Goal: Transaction & Acquisition: Purchase product/service

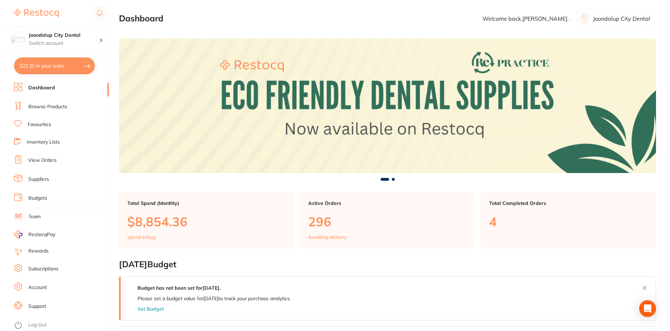
click at [49, 105] on link "Browse Products" at bounding box center [47, 106] width 39 height 7
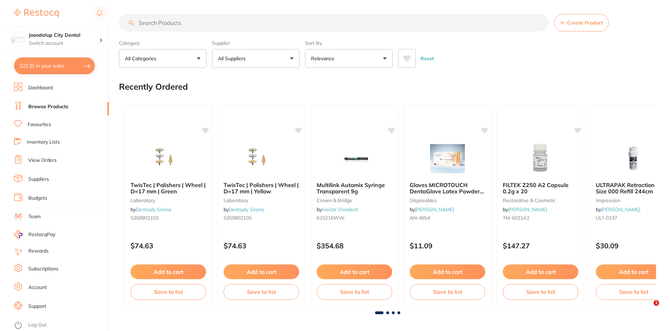
click at [176, 22] on input "search" at bounding box center [334, 22] width 430 height 17
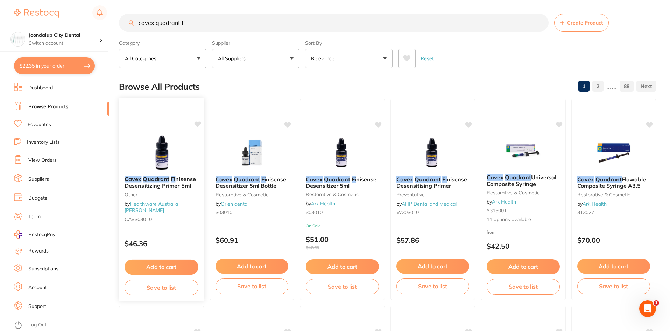
type input "cavex quadrant fi"
click at [167, 189] on div "Cavex Quadrant Fi nisense Desensitizing Primer 5ml other by Healthware [GEOGRAP…" at bounding box center [161, 200] width 85 height 60
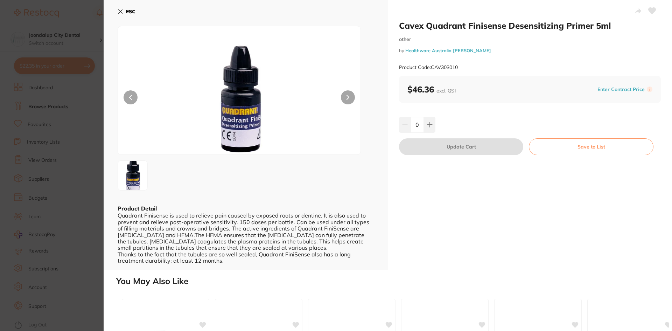
click at [118, 10] on icon at bounding box center [121, 12] width 6 height 6
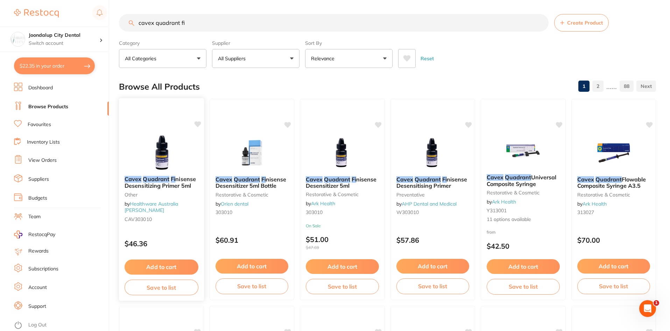
click at [159, 267] on button "Add to cart" at bounding box center [162, 266] width 74 height 15
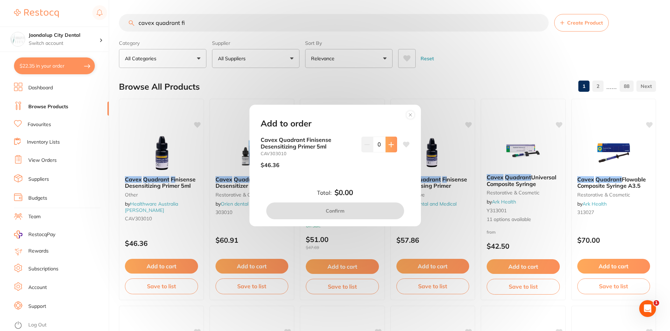
click at [386, 143] on button at bounding box center [392, 143] width 12 height 15
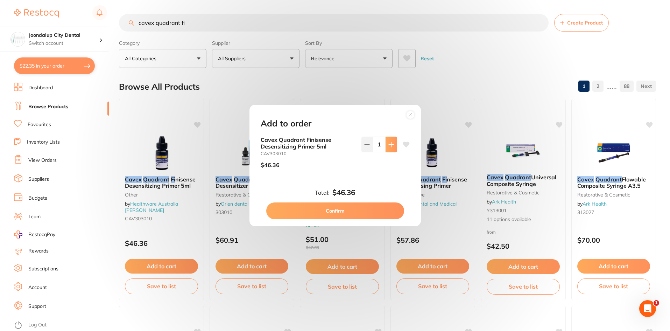
click at [386, 143] on button at bounding box center [392, 143] width 12 height 15
type input "3"
click at [367, 211] on button "Confirm" at bounding box center [335, 210] width 138 height 17
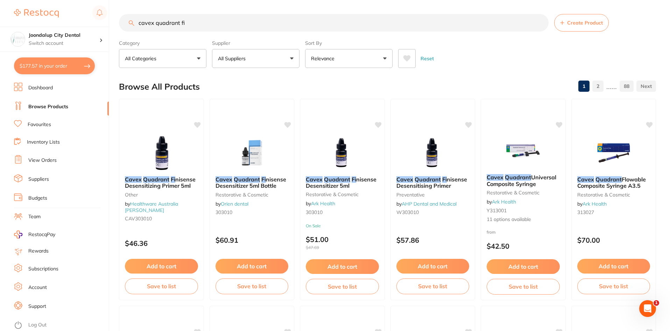
drag, startPoint x: 212, startPoint y: 23, endPoint x: 114, endPoint y: 19, distance: 97.7
click at [114, 19] on div "$177.57 Joondalup City Dental Switch account Joondalup City Dental $177.57 in y…" at bounding box center [335, 165] width 670 height 331
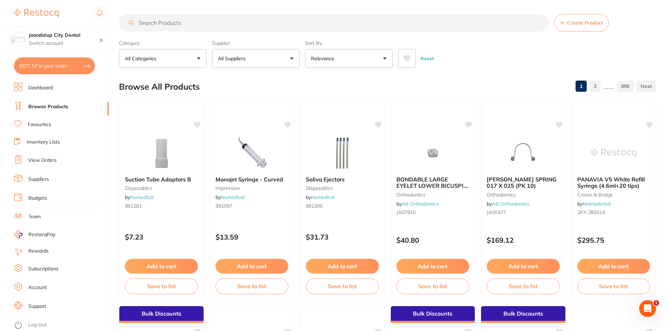
click at [240, 56] on p "All Suppliers" at bounding box center [233, 58] width 30 height 7
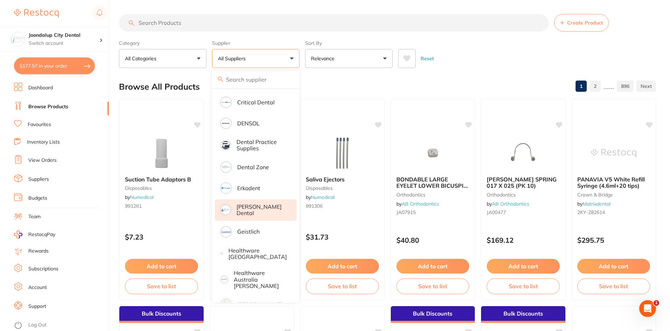
scroll to position [210, 0]
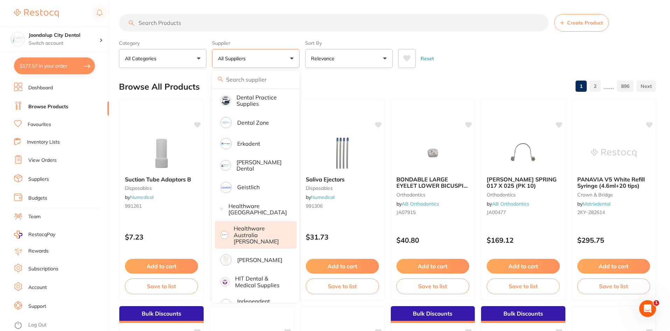
click at [257, 230] on p "Healthware Australia [PERSON_NAME]" at bounding box center [261, 234] width 54 height 19
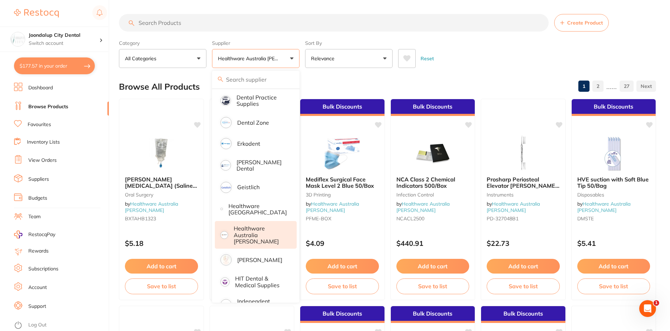
scroll to position [0, 0]
click at [448, 32] on section "Create Product Category All Categories All Categories 3D Printing Crown & Bridg…" at bounding box center [387, 41] width 537 height 54
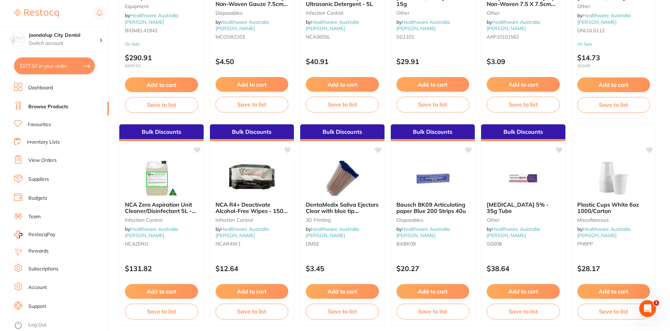
scroll to position [455, 0]
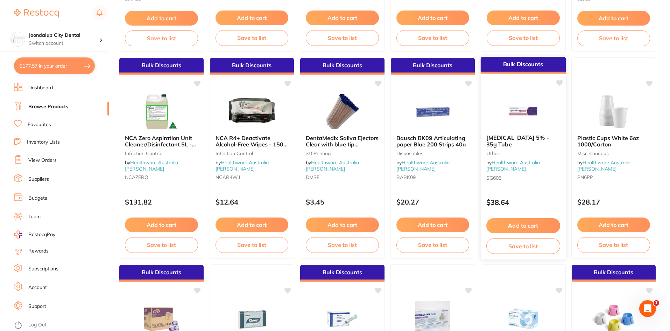
click at [516, 220] on button "Add to cart" at bounding box center [523, 225] width 74 height 15
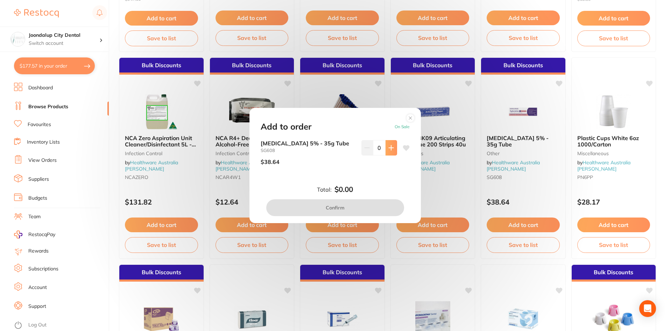
click at [388, 149] on icon at bounding box center [391, 148] width 6 height 6
type input "2"
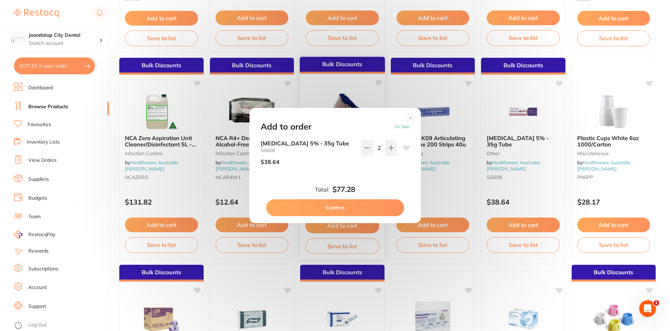
click at [353, 205] on button "Confirm" at bounding box center [335, 207] width 138 height 17
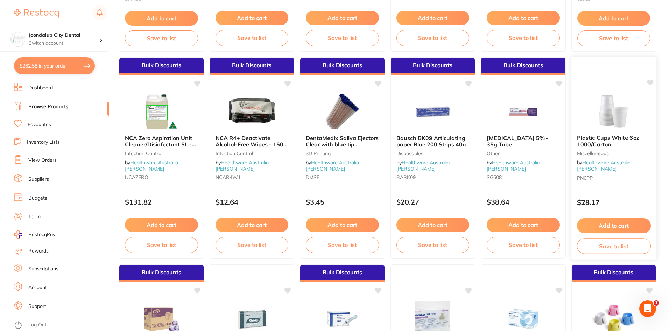
click at [614, 224] on button "Add to cart" at bounding box center [614, 225] width 74 height 15
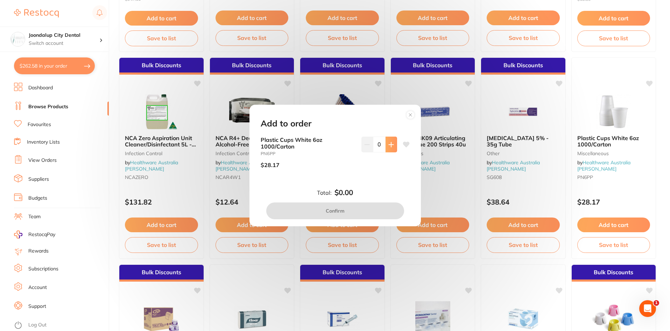
click at [386, 144] on button at bounding box center [392, 143] width 12 height 15
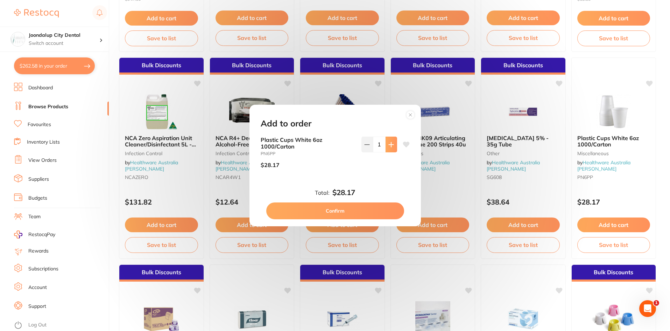
click at [386, 144] on button at bounding box center [392, 143] width 12 height 15
type input "2"
click at [356, 212] on button "Confirm" at bounding box center [335, 210] width 138 height 17
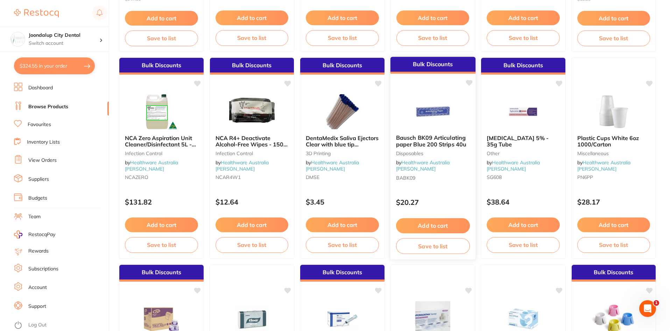
scroll to position [630, 0]
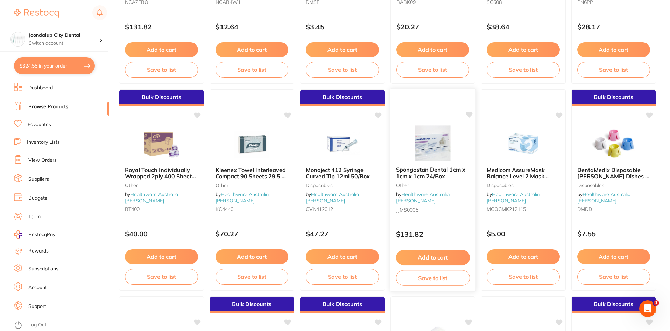
click at [442, 254] on button "Add to cart" at bounding box center [433, 257] width 74 height 15
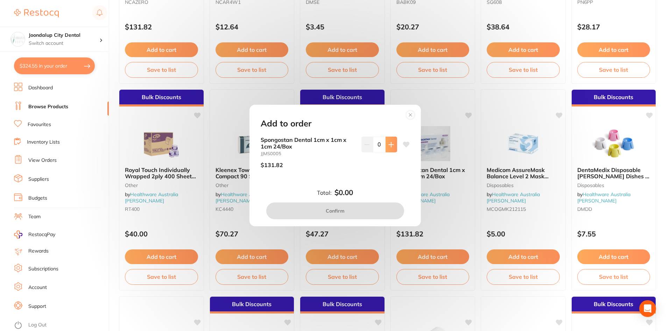
click at [391, 144] on icon at bounding box center [391, 144] width 5 height 5
type input "1"
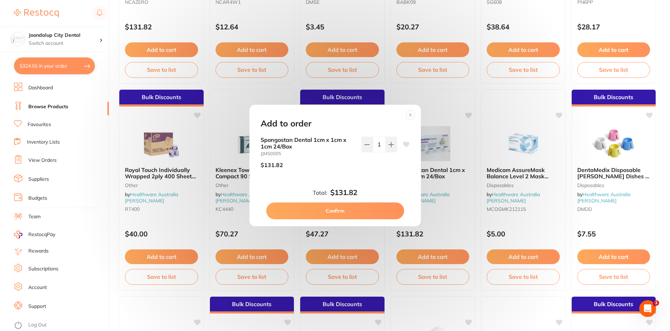
scroll to position [0, 0]
click at [340, 212] on button "Confirm" at bounding box center [335, 210] width 138 height 17
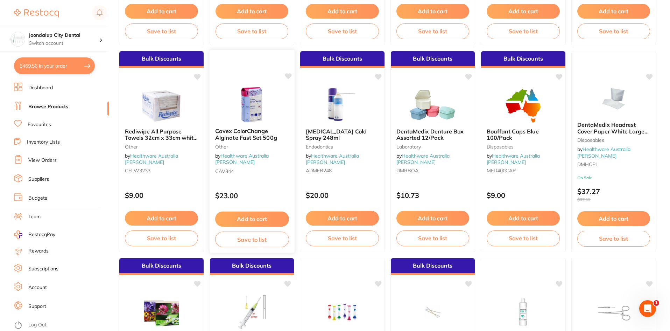
scroll to position [1505, 0]
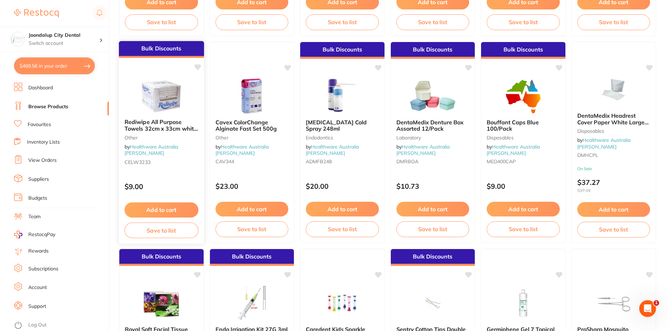
click at [160, 211] on button "Add to cart" at bounding box center [162, 209] width 74 height 15
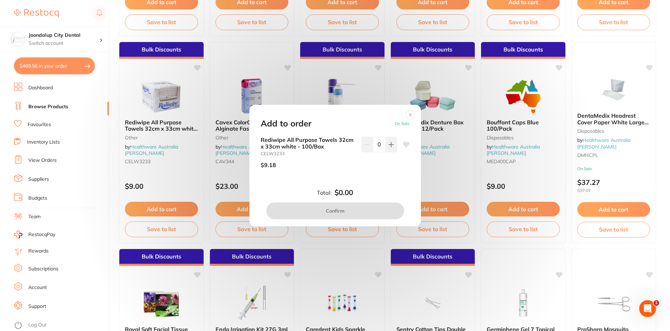
scroll to position [0, 0]
click at [386, 144] on button at bounding box center [392, 143] width 12 height 15
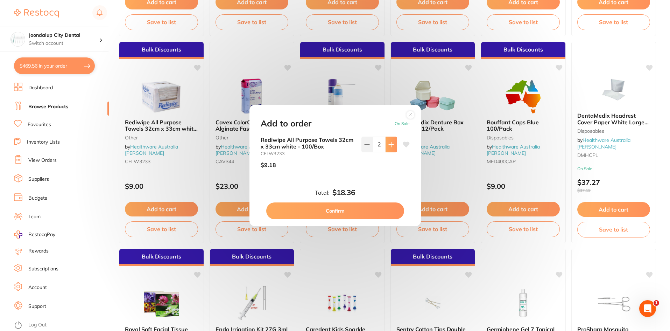
click at [386, 144] on button at bounding box center [392, 143] width 12 height 15
type input "5"
click at [366, 207] on button "Confirm" at bounding box center [335, 210] width 138 height 17
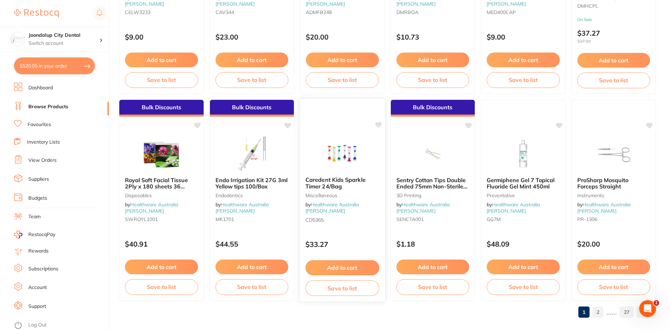
scroll to position [1660, 0]
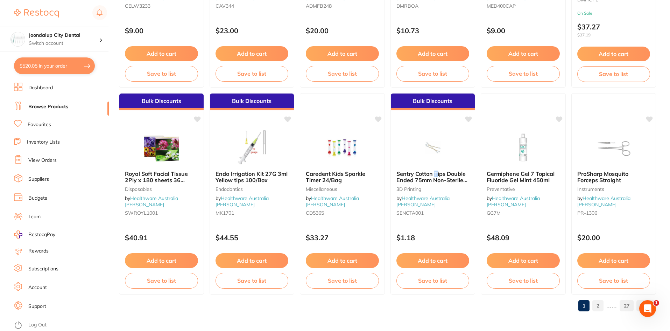
click at [438, 169] on div "Sentry Cotton Tips Double Ended 75mm Non-Sterile 100/Pk 3D Printing by Healthwa…" at bounding box center [433, 194] width 84 height 59
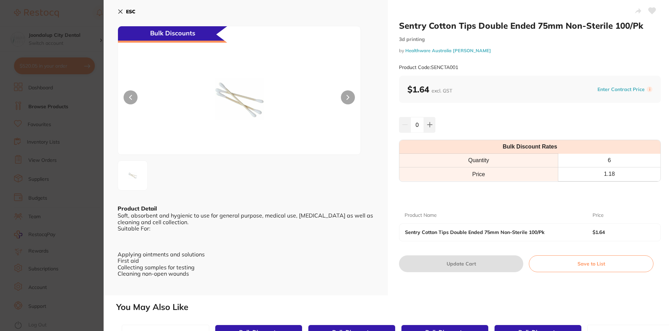
click at [122, 10] on icon at bounding box center [121, 12] width 4 height 4
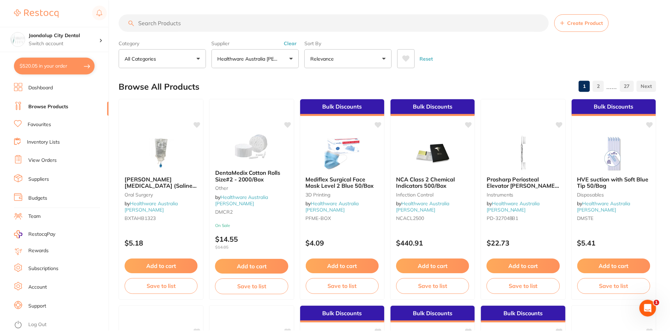
scroll to position [1660, 0]
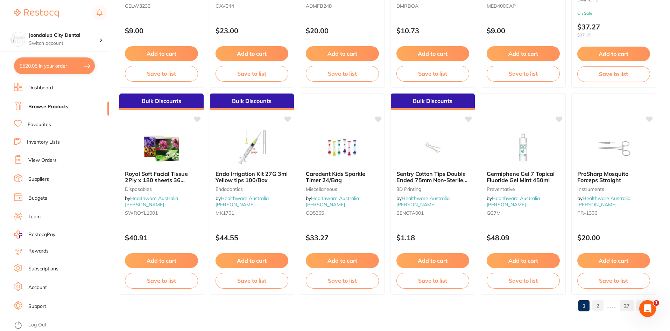
drag, startPoint x: 441, startPoint y: 256, endPoint x: 441, endPoint y: 242, distance: 13.6
click at [441, 256] on button "Add to cart" at bounding box center [432, 260] width 73 height 15
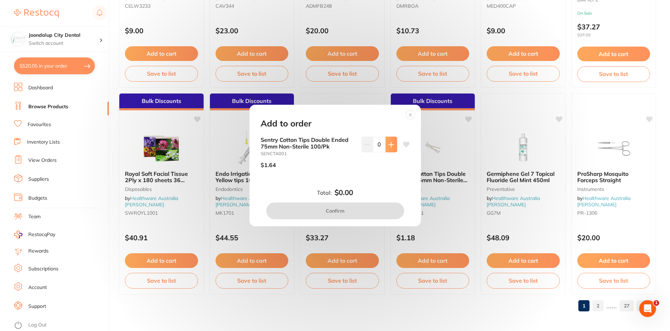
scroll to position [0, 0]
click at [392, 146] on icon at bounding box center [391, 145] width 6 height 6
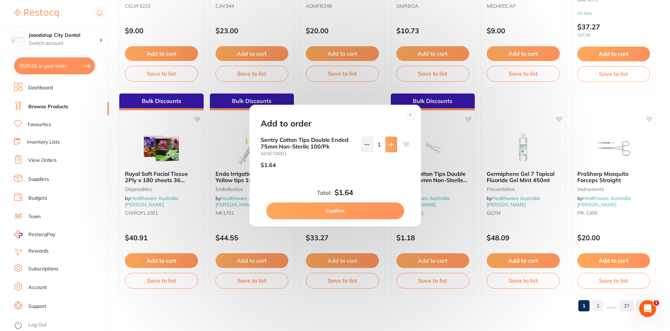
click at [392, 146] on icon at bounding box center [391, 145] width 6 height 6
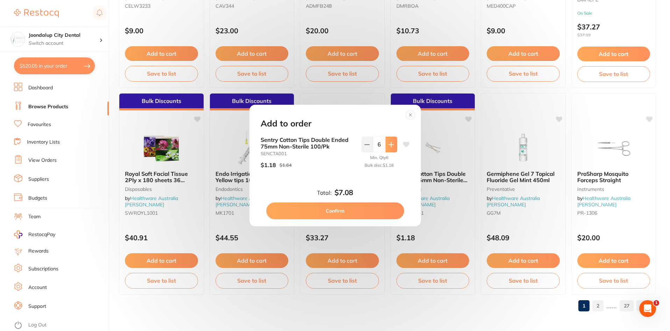
click at [392, 146] on icon at bounding box center [391, 145] width 6 height 6
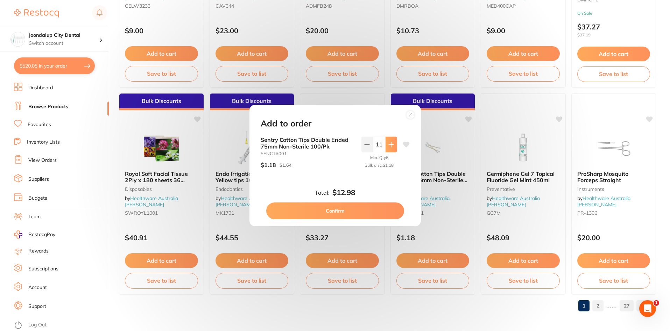
click at [392, 146] on icon at bounding box center [391, 145] width 6 height 6
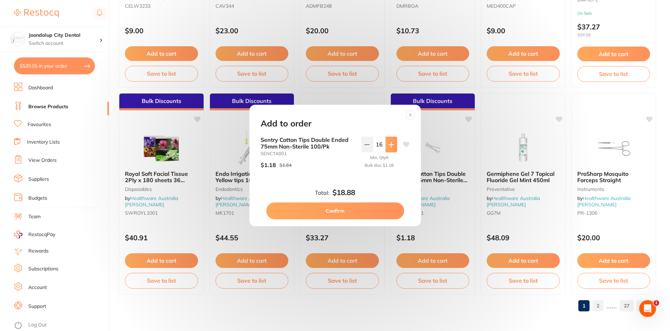
click at [392, 146] on icon at bounding box center [391, 145] width 6 height 6
type input "20"
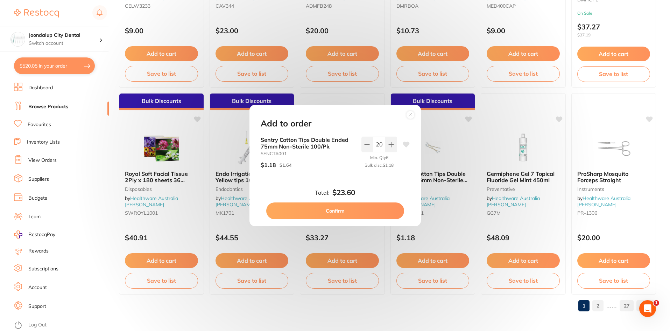
click at [375, 208] on button "Confirm" at bounding box center [335, 210] width 138 height 17
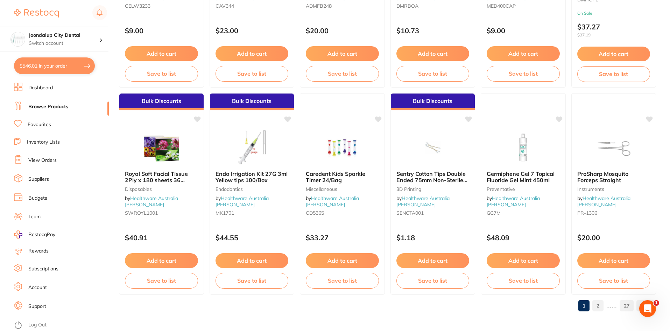
click at [601, 305] on link "2" at bounding box center [597, 305] width 11 height 14
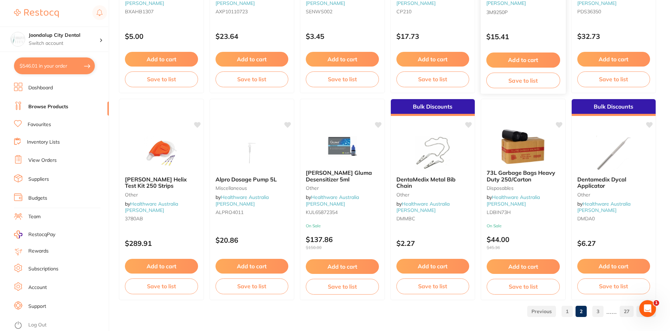
scroll to position [1660, 0]
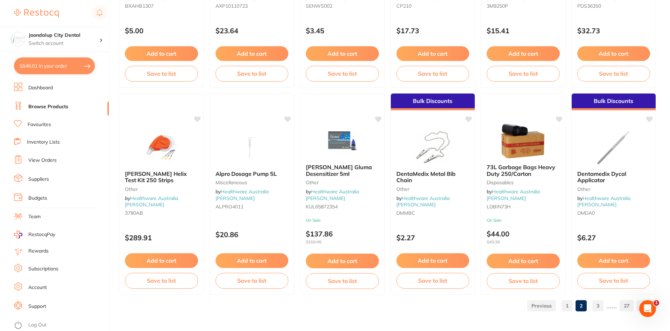
click at [520, 262] on button "Add to cart" at bounding box center [523, 260] width 73 height 15
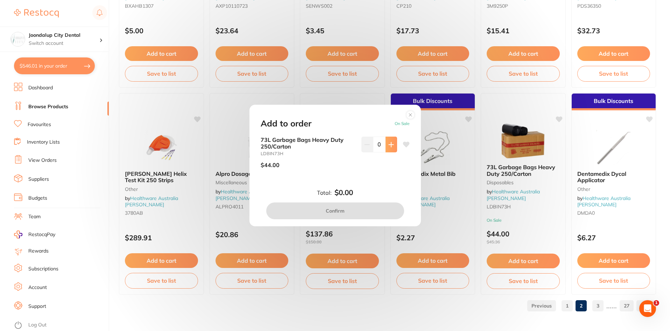
scroll to position [0, 0]
click at [388, 147] on button at bounding box center [392, 143] width 12 height 15
type input "1"
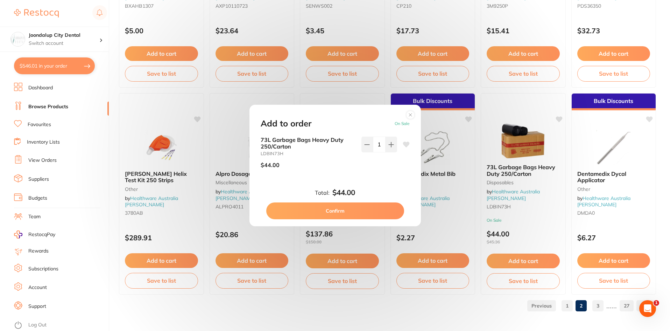
click at [379, 212] on button "Confirm" at bounding box center [335, 210] width 138 height 17
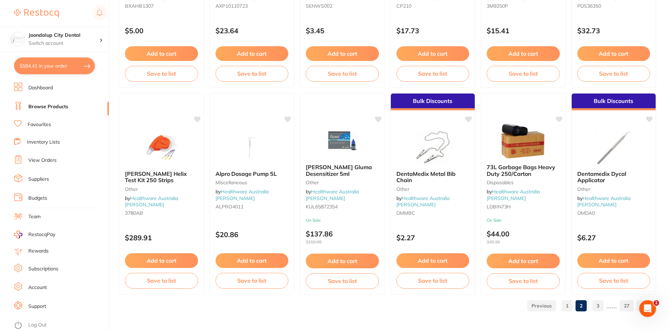
click at [600, 303] on link "3" at bounding box center [597, 305] width 11 height 14
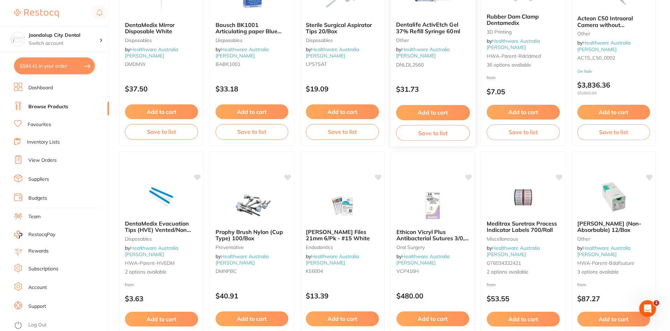
scroll to position [1660, 0]
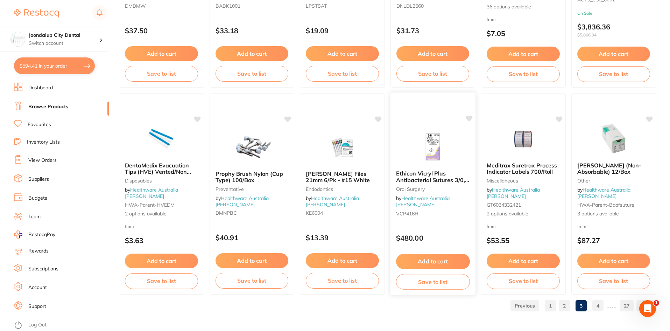
click at [432, 150] on img at bounding box center [433, 146] width 46 height 35
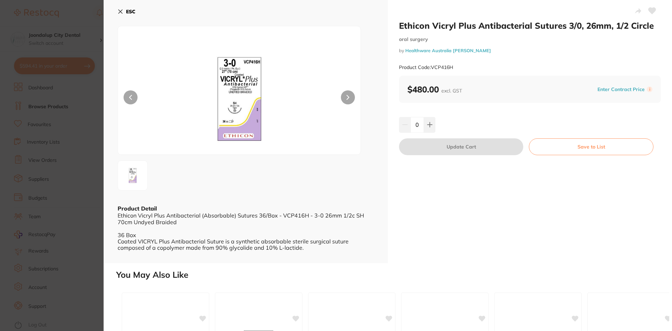
click at [122, 10] on icon at bounding box center [121, 12] width 4 height 4
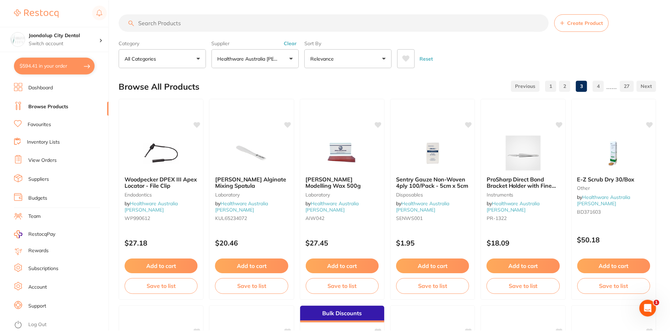
scroll to position [1660, 0]
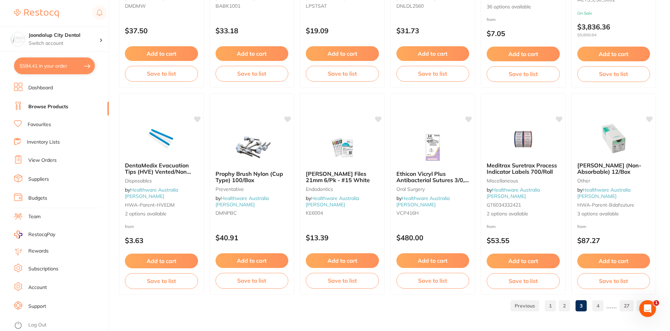
click at [598, 305] on link "4" at bounding box center [597, 305] width 11 height 14
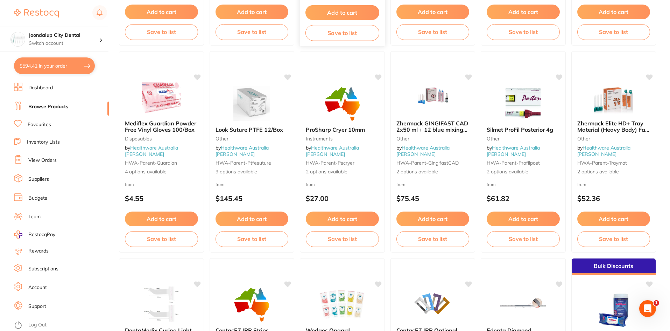
scroll to position [1015, 0]
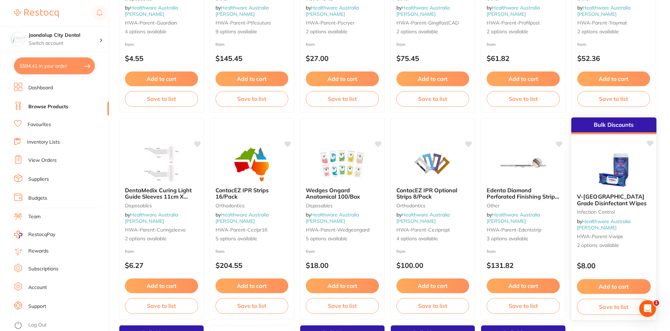
click at [611, 214] on small "Infection Control" at bounding box center [614, 212] width 74 height 6
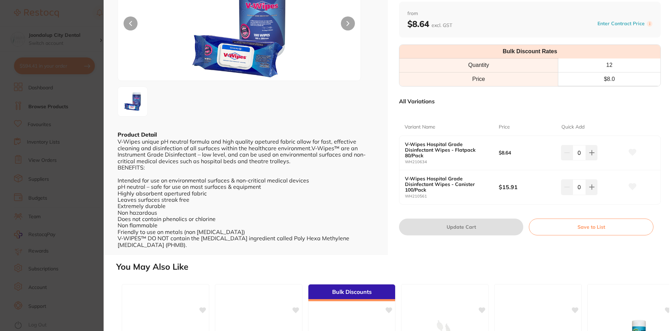
scroll to position [70, 0]
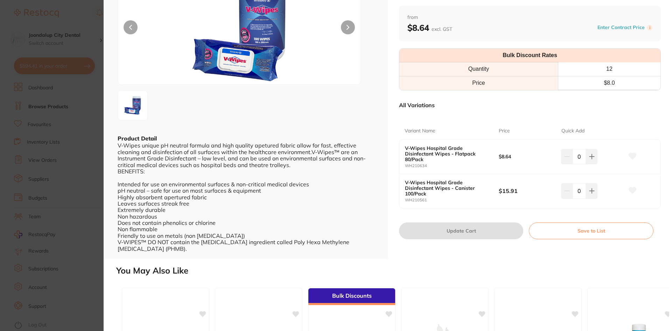
click at [596, 155] on div "0" at bounding box center [592, 156] width 63 height 15
click at [590, 155] on icon at bounding box center [591, 156] width 5 height 5
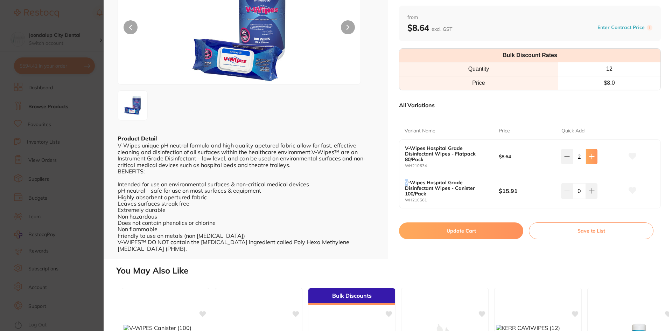
click at [590, 155] on icon at bounding box center [591, 156] width 5 height 5
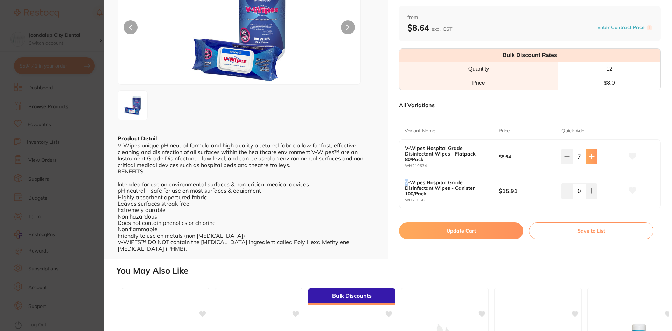
click at [590, 155] on icon at bounding box center [591, 156] width 5 height 5
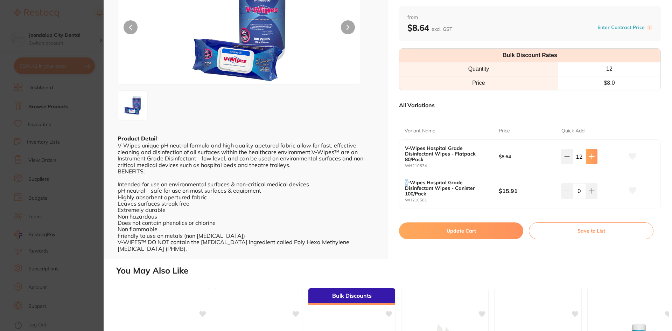
click at [590, 155] on icon at bounding box center [591, 156] width 5 height 5
click at [567, 156] on icon at bounding box center [566, 156] width 5 height 0
type input "12"
click at [484, 225] on button "Update Cart" at bounding box center [461, 230] width 124 height 17
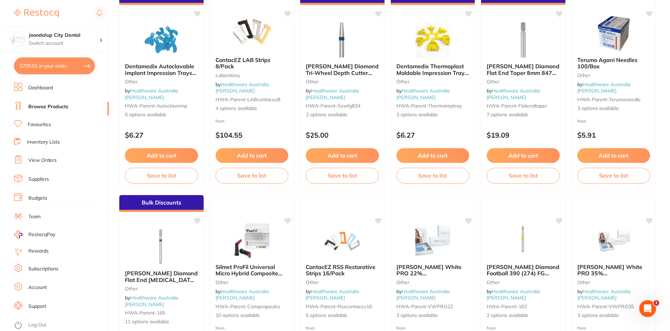
scroll to position [1365, 0]
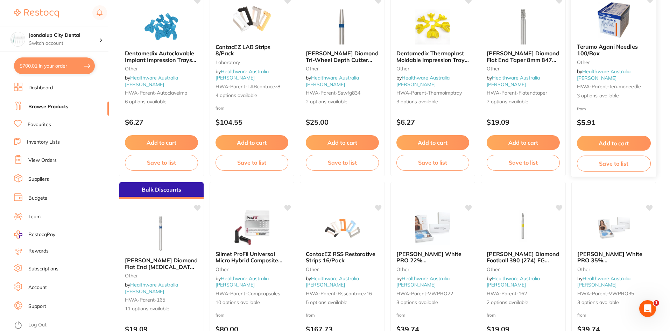
click at [604, 38] on img at bounding box center [614, 19] width 46 height 35
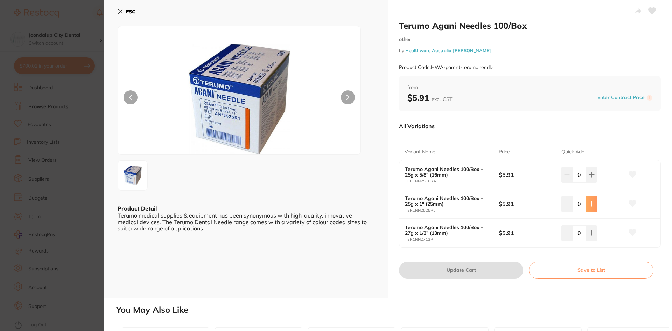
click at [589, 203] on icon at bounding box center [592, 204] width 6 height 6
type input "2"
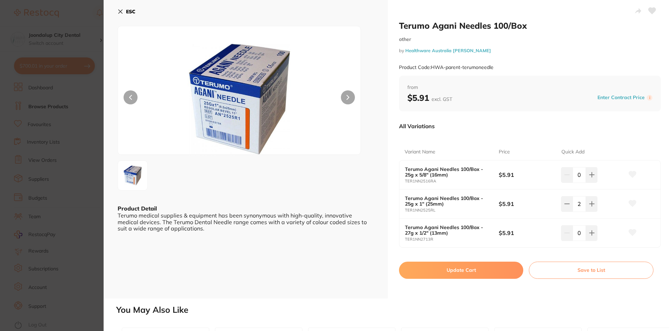
click at [479, 270] on button "Update Cart" at bounding box center [461, 269] width 124 height 17
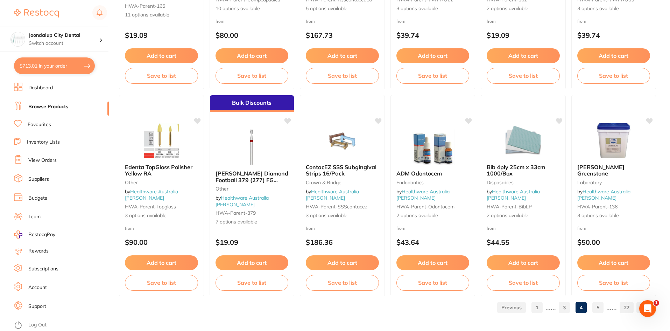
scroll to position [1660, 0]
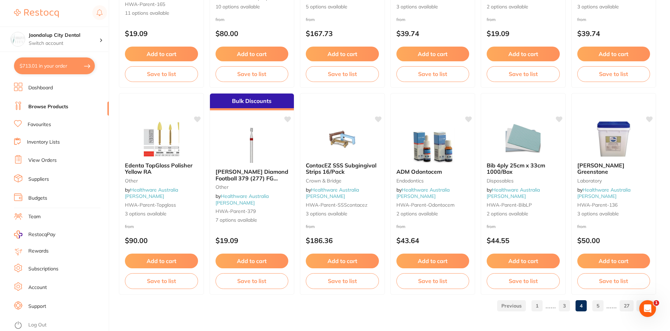
click at [598, 304] on link "5" at bounding box center [597, 305] width 11 height 14
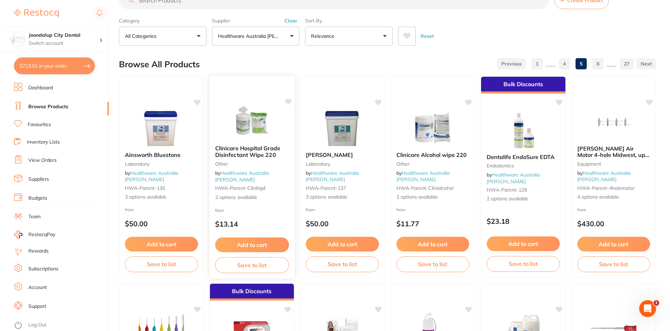
scroll to position [35, 0]
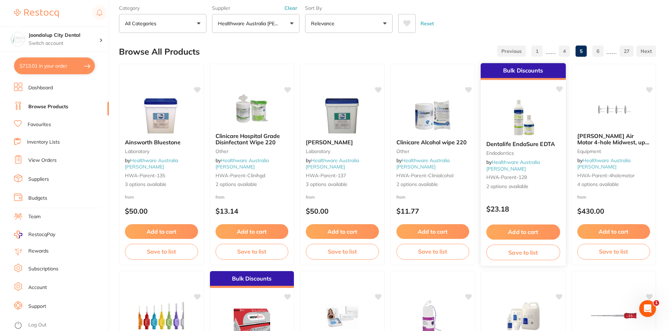
click at [511, 139] on div "Dentalife EndoSure EDTA Endodontics by Healthware Australia [PERSON_NAME]-paren…" at bounding box center [523, 165] width 85 height 61
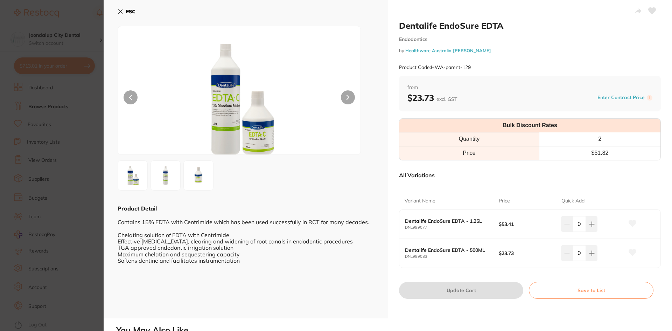
click at [123, 11] on icon at bounding box center [121, 12] width 6 height 6
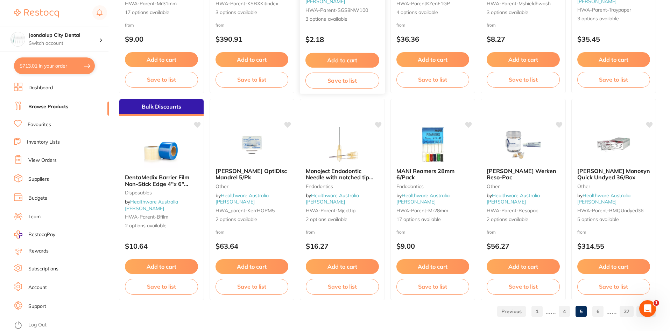
scroll to position [1660, 0]
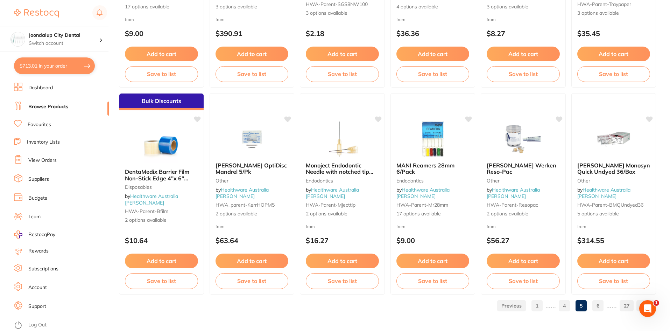
click at [601, 304] on link "6" at bounding box center [597, 305] width 11 height 14
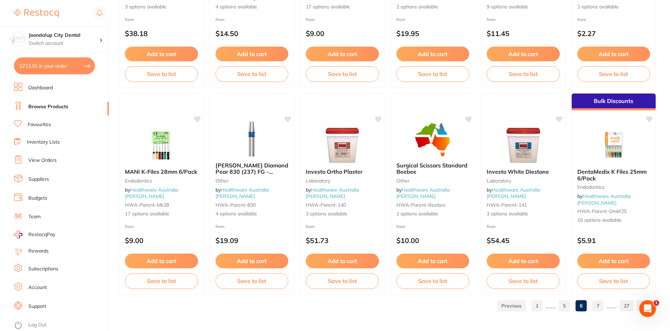
click at [24, 66] on button "$713.01 in your order" at bounding box center [54, 65] width 81 height 17
checkbox input "true"
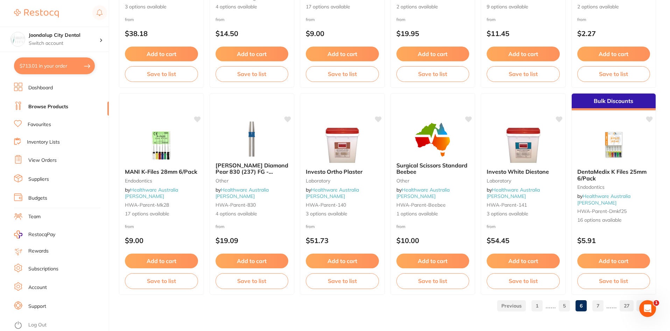
checkbox input "true"
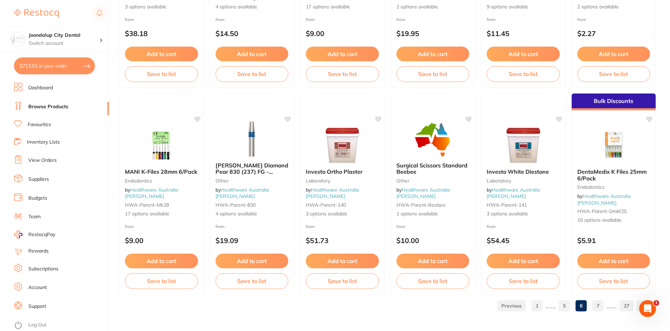
checkbox input "true"
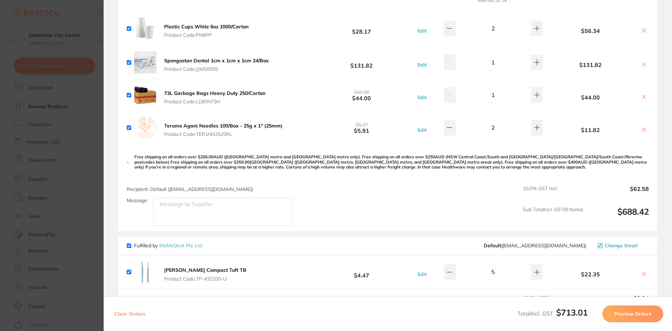
scroll to position [420, 0]
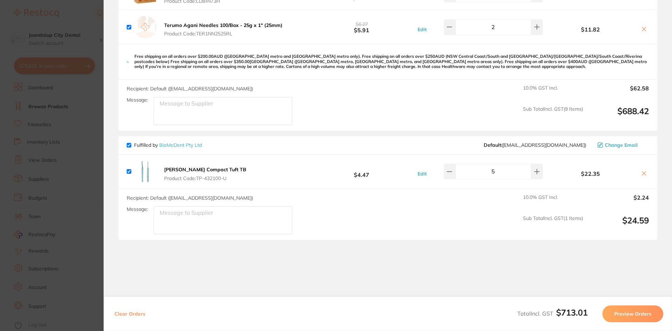
click at [130, 145] on input "checkbox" at bounding box center [129, 145] width 5 height 5
checkbox input "false"
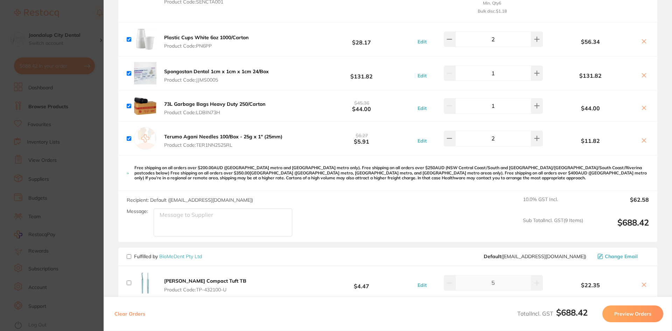
scroll to position [385, 0]
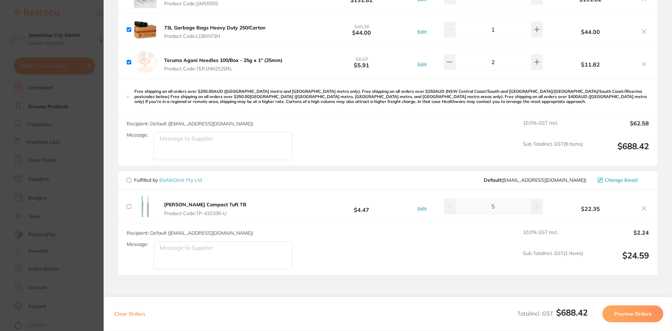
click at [619, 312] on button "Preview Orders" at bounding box center [632, 313] width 61 height 17
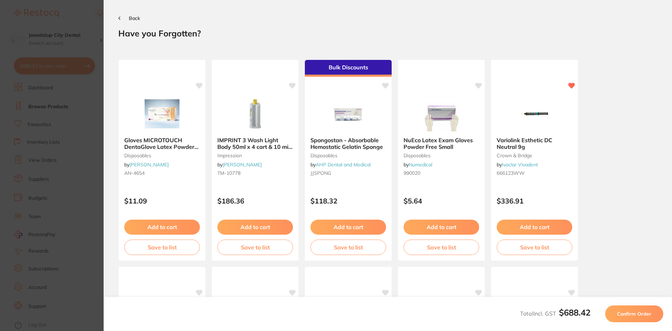
scroll to position [0, 0]
click at [630, 312] on span "Confirm Order" at bounding box center [634, 313] width 34 height 6
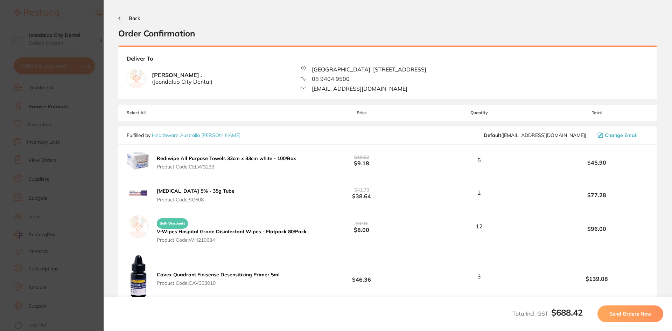
click at [613, 309] on button "Send Orders Now" at bounding box center [630, 313] width 66 height 17
